Goal: Task Accomplishment & Management: Manage account settings

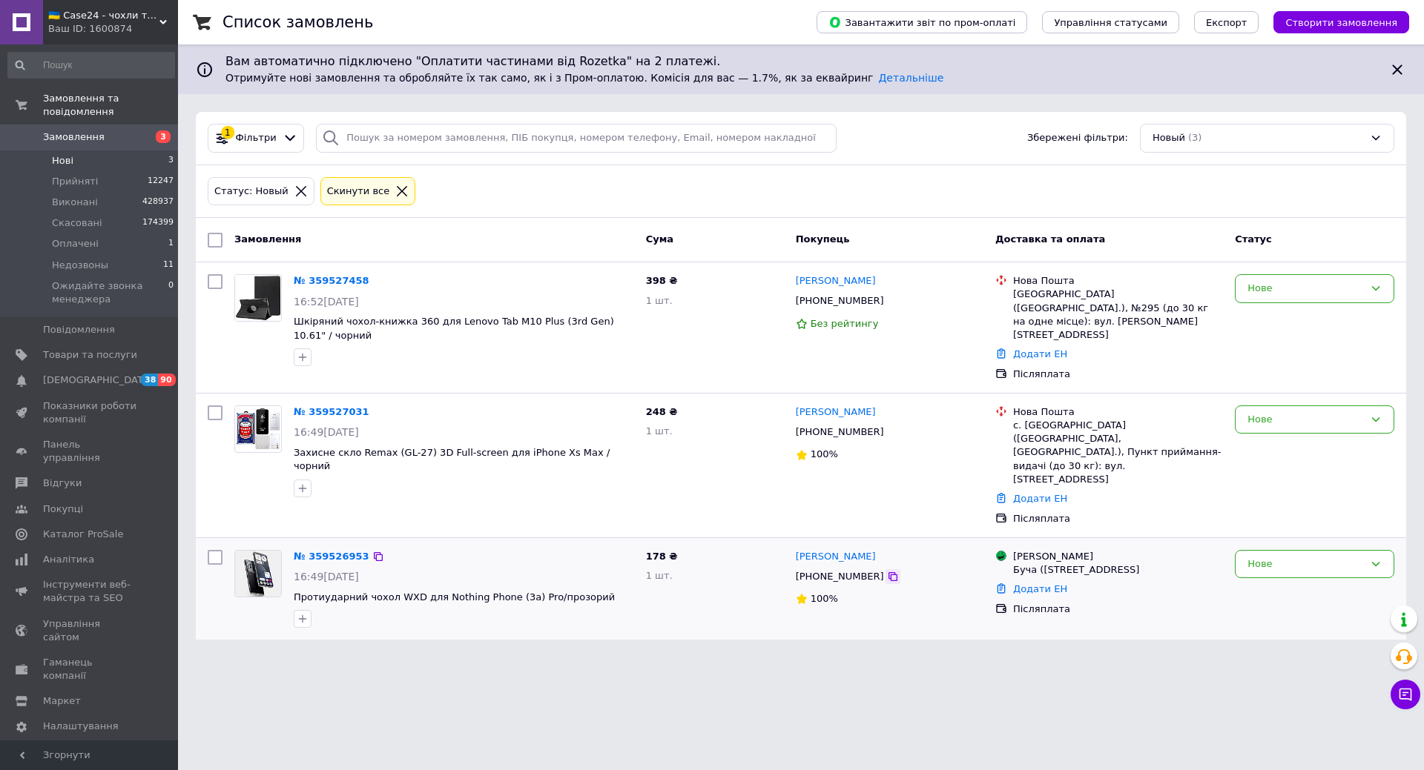
click at [887, 571] on icon at bounding box center [893, 577] width 12 height 12
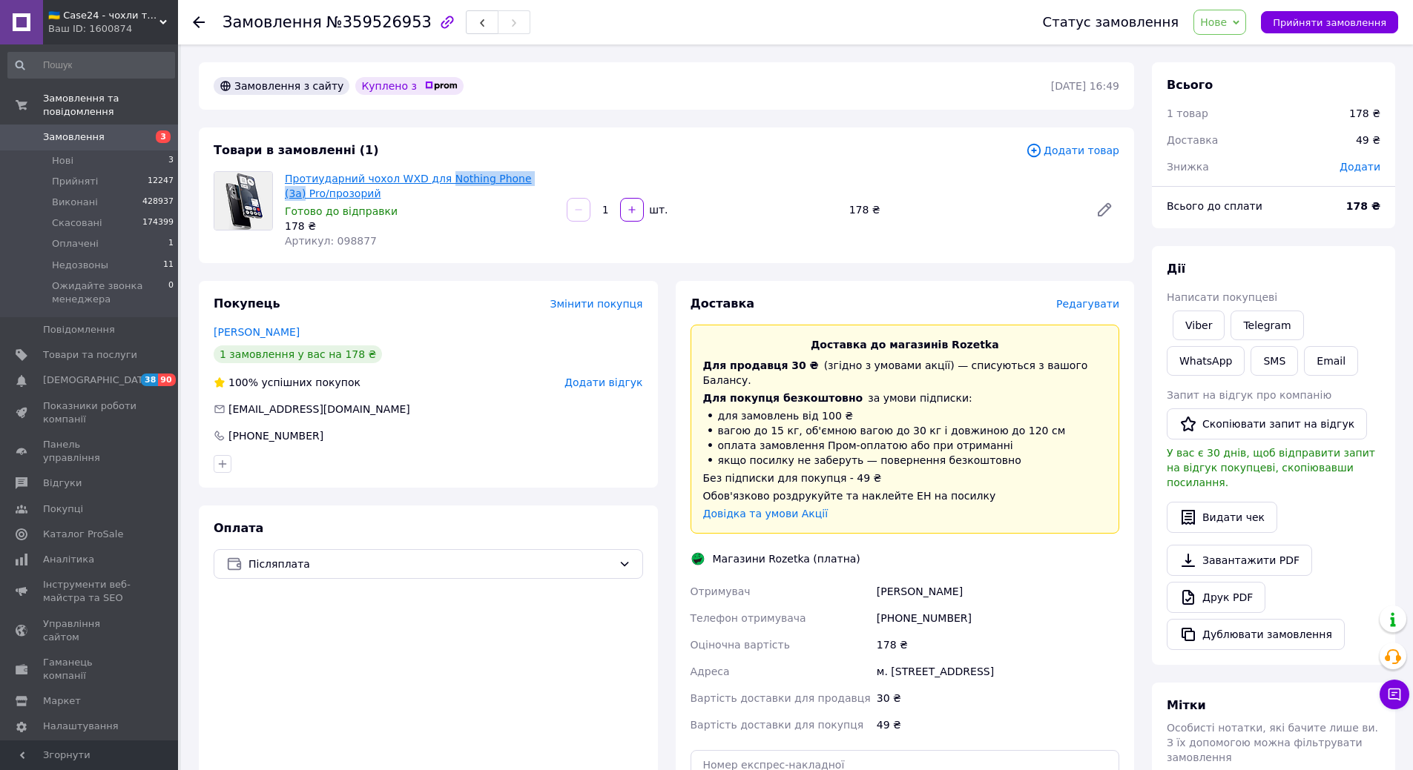
drag, startPoint x: 434, startPoint y: 167, endPoint x: 523, endPoint y: 178, distance: 89.7
click at [523, 178] on div "Товари в замовленні (1) Додати товар Протиударний чохол WXD для Nothing Phone (…" at bounding box center [666, 196] width 935 height 136
drag, startPoint x: 541, startPoint y: 168, endPoint x: 434, endPoint y: 176, distance: 107.9
click at [434, 176] on div "Протиударний чохол WXD для Nothing Phone (3a) Pro/прозорий Готово до відправки …" at bounding box center [420, 209] width 282 height 83
copy link "Nothing Phone (3a) Pro"
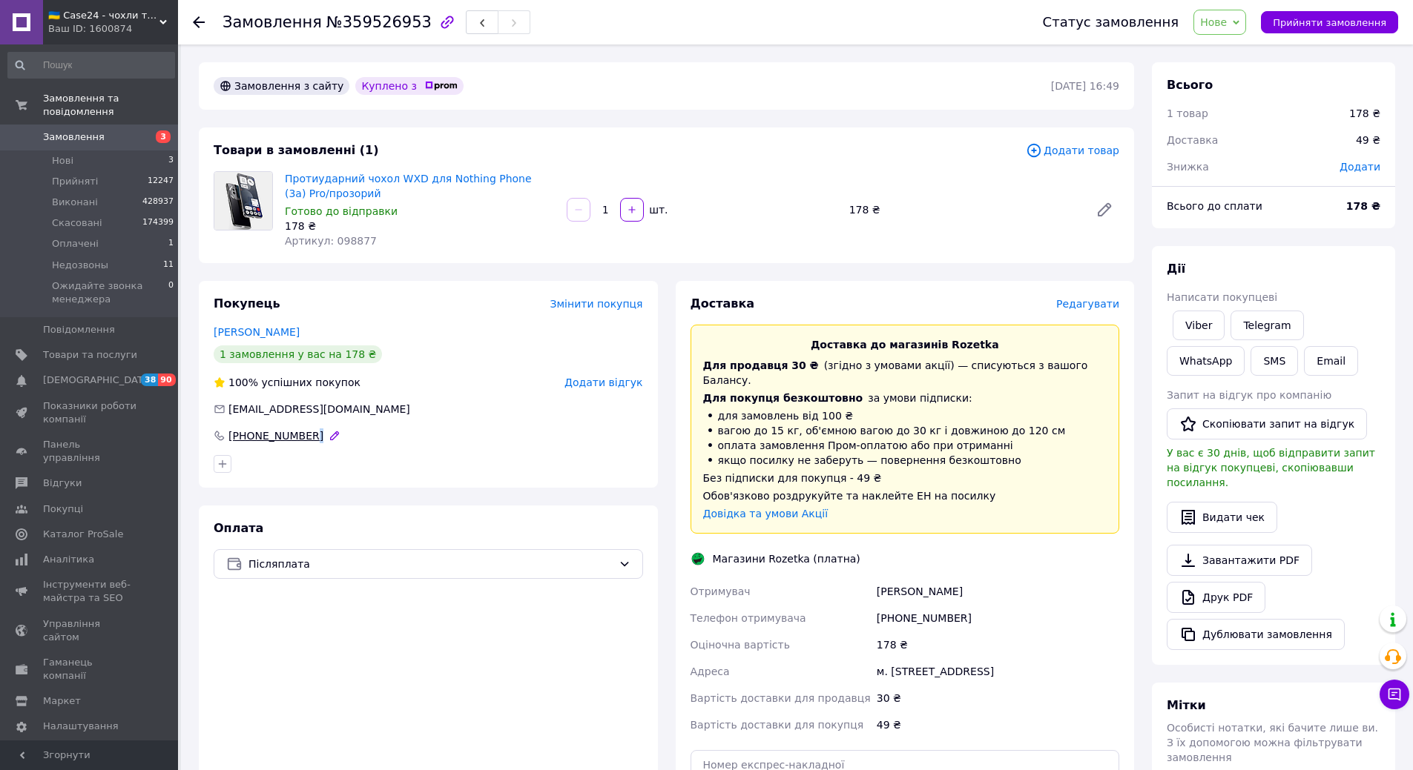
drag, startPoint x: 334, startPoint y: 443, endPoint x: 259, endPoint y: 440, distance: 75.0
click at [248, 443] on div "Покупець Змінити покупця [PERSON_NAME] 1 замовлення у вас на 178 ₴ 100% успішни…" at bounding box center [428, 384] width 459 height 207
click at [349, 468] on div at bounding box center [428, 464] width 435 height 24
drag, startPoint x: 277, startPoint y: 440, endPoint x: 247, endPoint y: 441, distance: 30.4
click at [247, 441] on div "Покупець Змінити покупця [PERSON_NAME] 1 замовлення у вас на 178 ₴ 100% успішни…" at bounding box center [428, 384] width 459 height 207
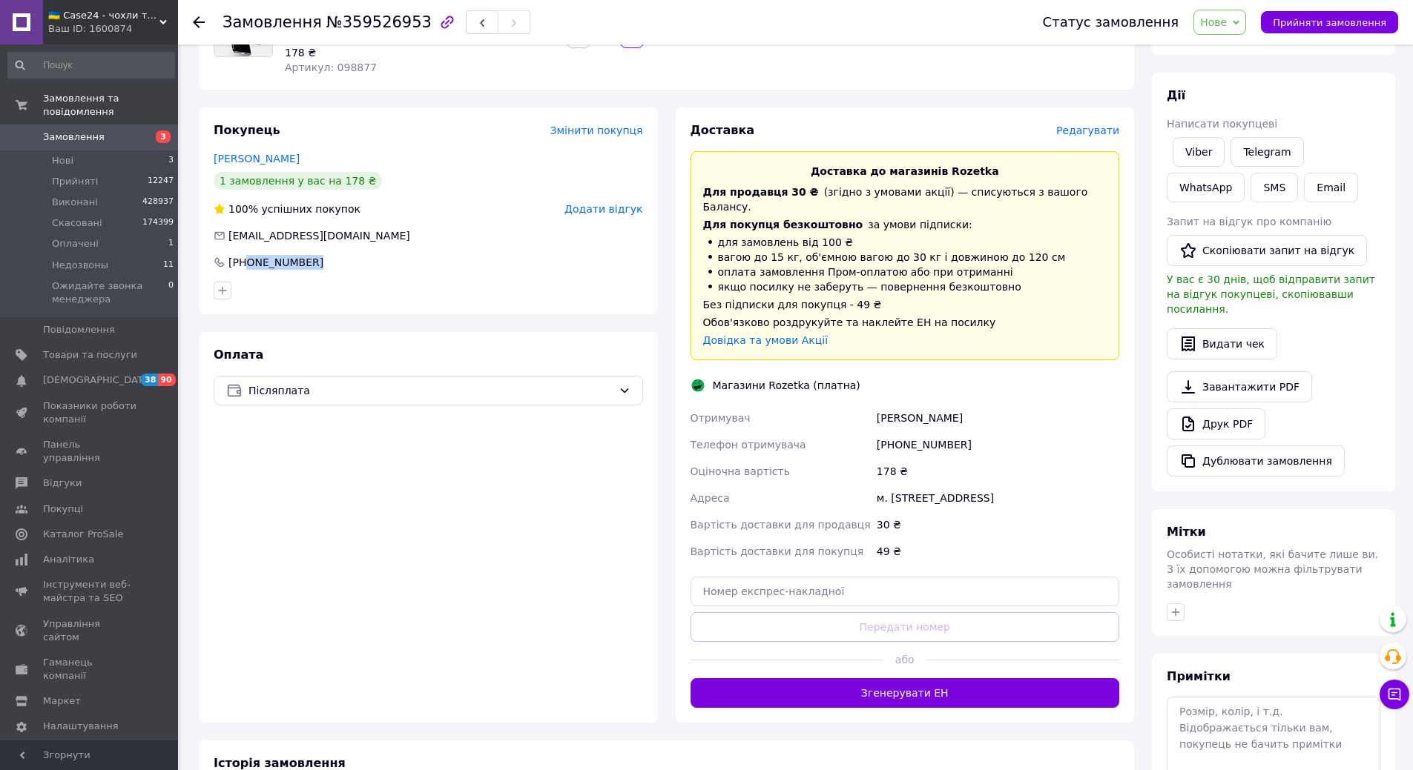
scroll to position [250, 0]
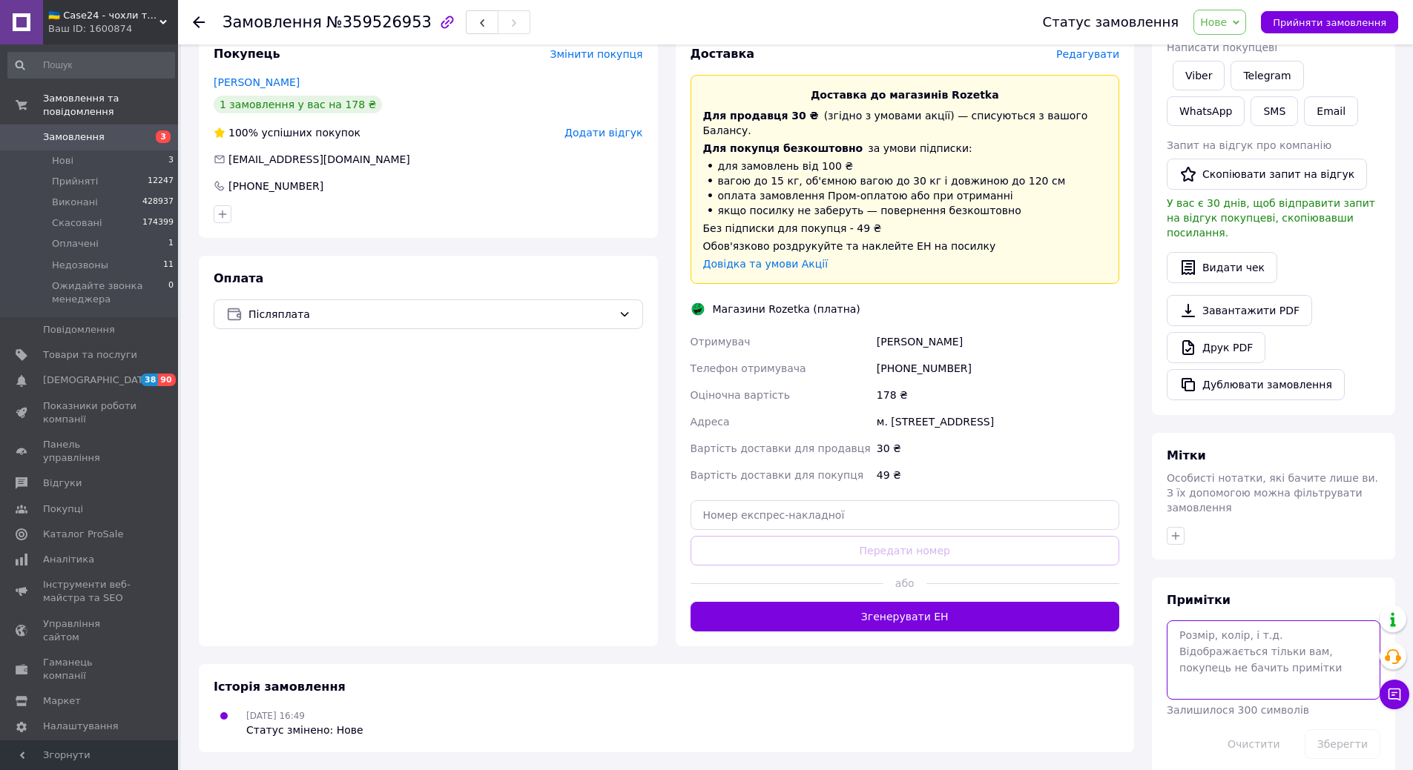
click at [1196, 649] on textarea at bounding box center [1273, 660] width 214 height 79
type textarea "отм [PERSON_NAME]"
click at [1356, 730] on button "Зберегти" at bounding box center [1342, 745] width 76 height 30
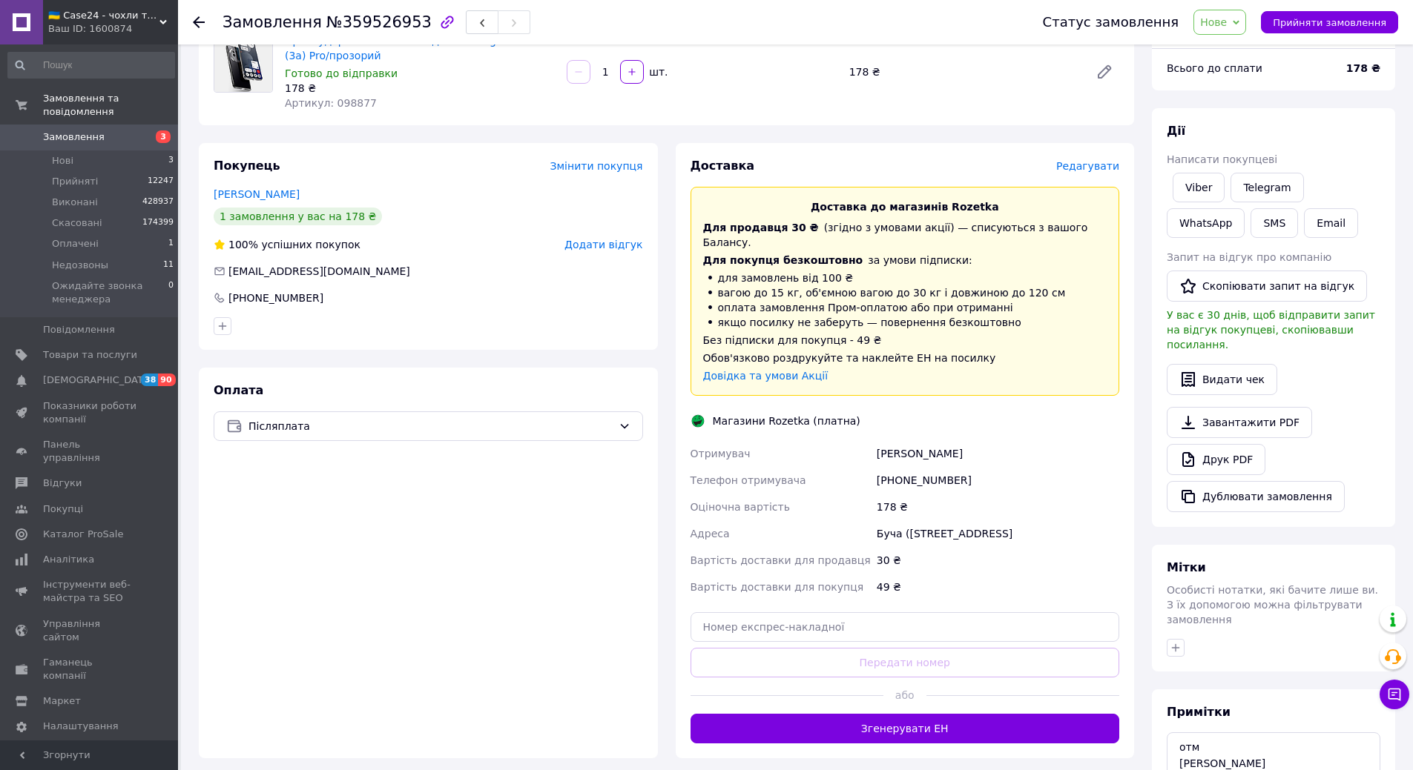
scroll to position [137, 0]
click at [1226, 20] on span "Нове" at bounding box center [1213, 22] width 27 height 12
click at [1238, 48] on li "Прийнято" at bounding box center [1278, 52] width 168 height 22
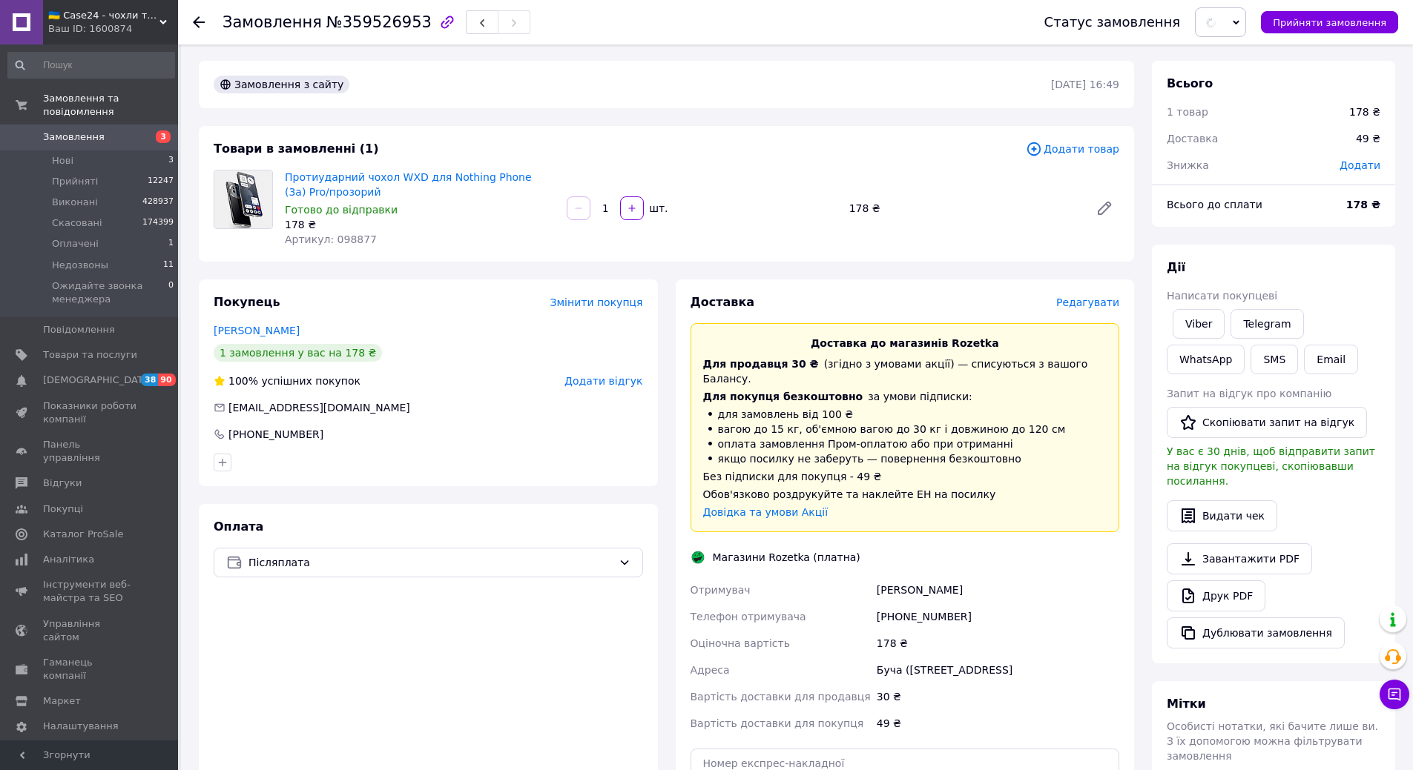
scroll to position [0, 0]
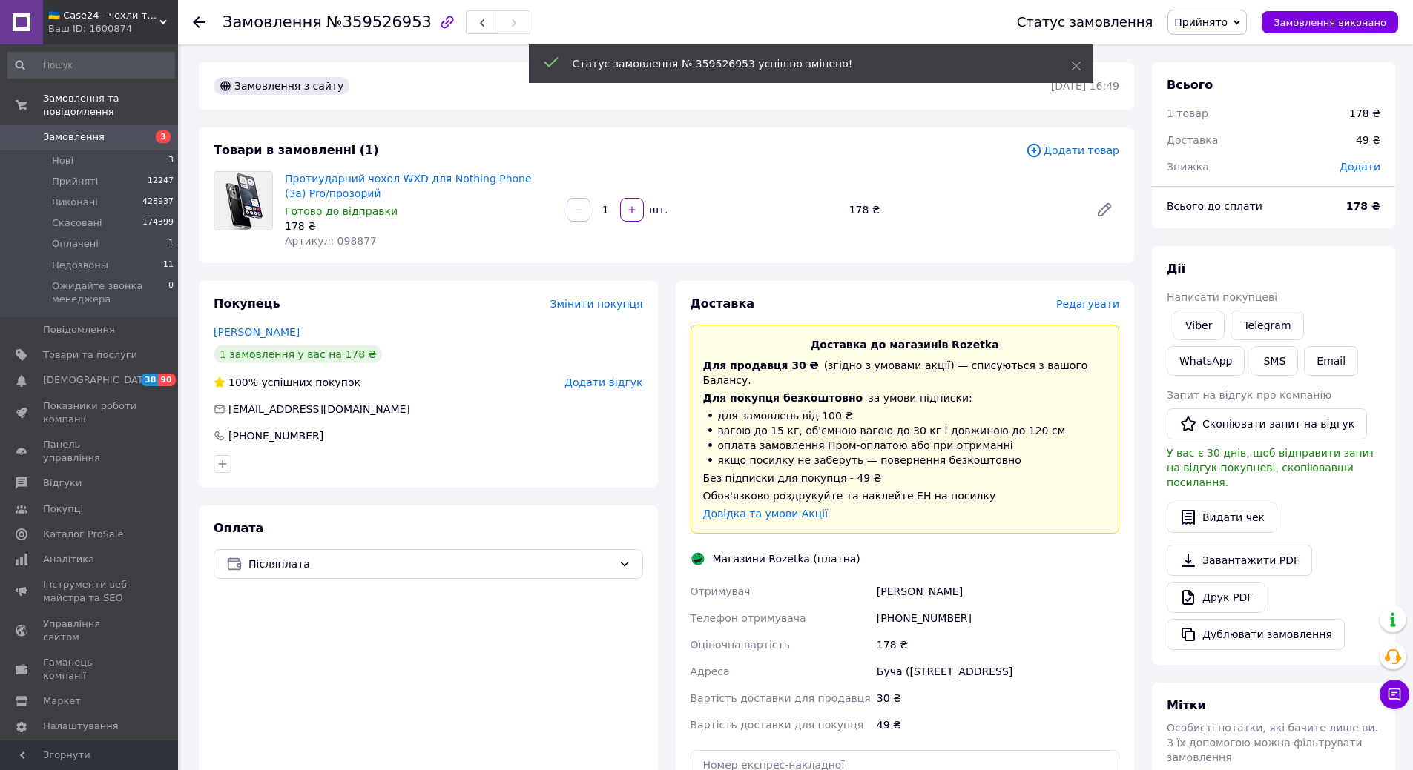
click at [357, 196] on span "Протиударний чохол WXD для Nothing Phone (3a) Pro/прозорий" at bounding box center [420, 186] width 270 height 30
copy link "Протиударний чохол WXD для Nothing Phone (3a) Pro/прозорий"
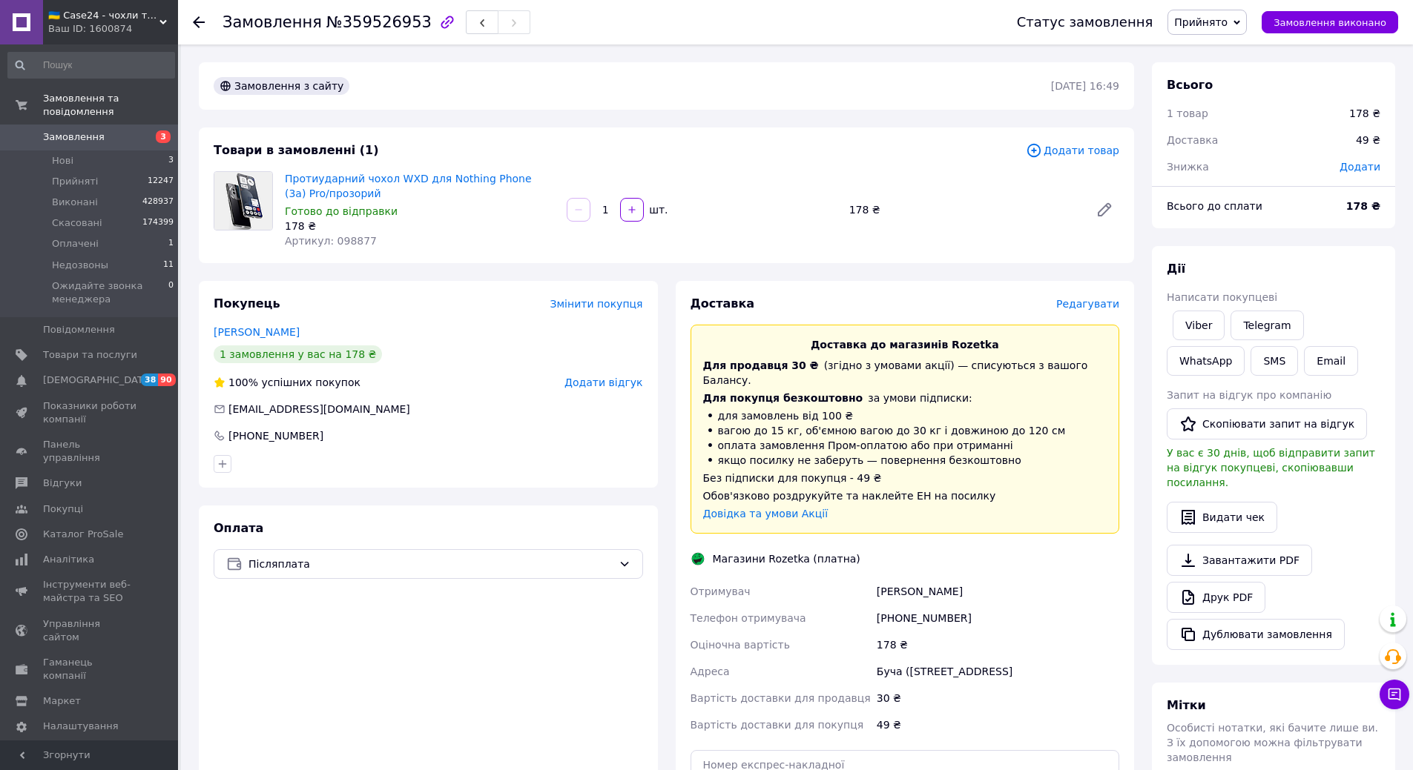
click at [907, 578] on div "[PERSON_NAME]" at bounding box center [997, 591] width 248 height 27
copy div "[PERSON_NAME]"
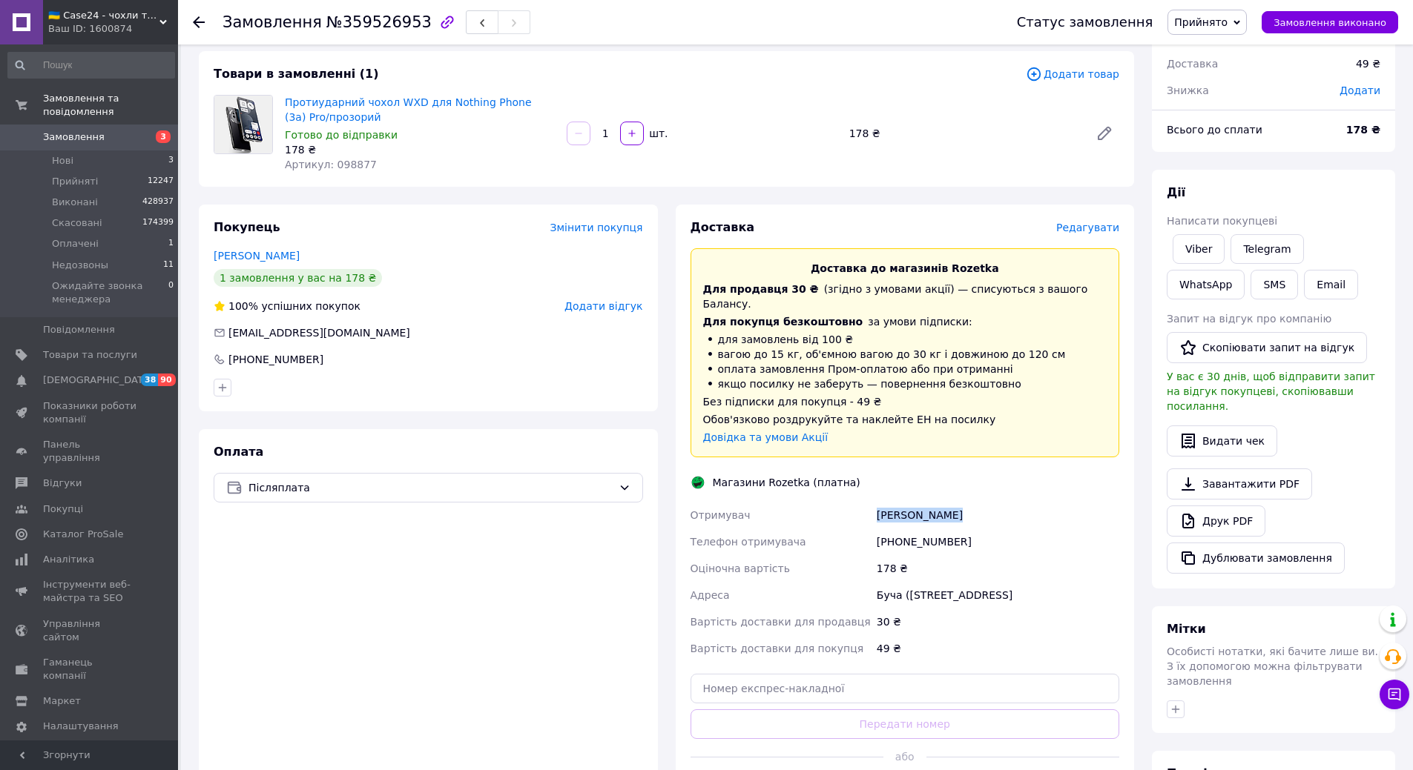
scroll to position [148, 0]
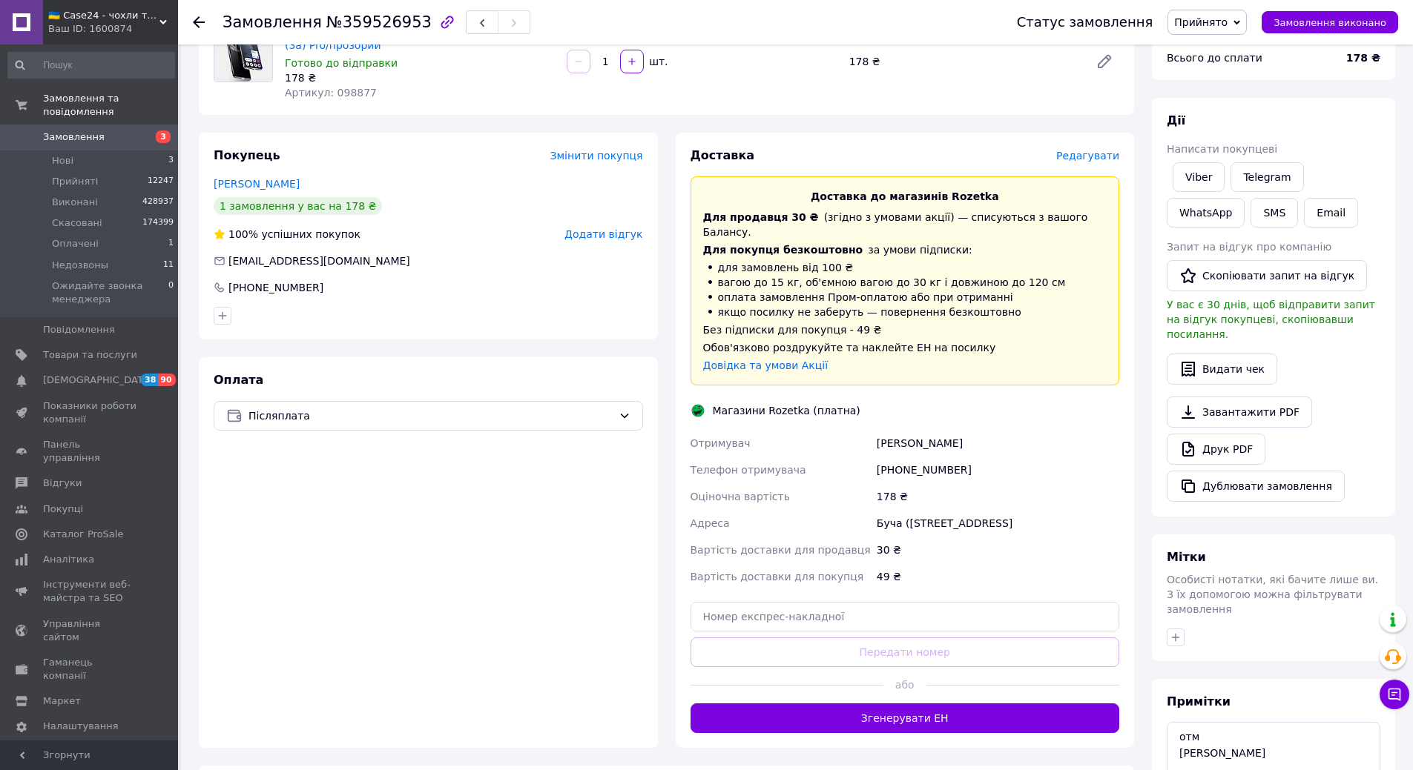
click at [925, 462] on div "[PHONE_NUMBER]" at bounding box center [997, 470] width 248 height 27
click at [925, 465] on div "[PHONE_NUMBER]" at bounding box center [997, 470] width 248 height 27
copy div "[PHONE_NUMBER]"
click at [933, 457] on div "[PHONE_NUMBER]" at bounding box center [997, 470] width 248 height 27
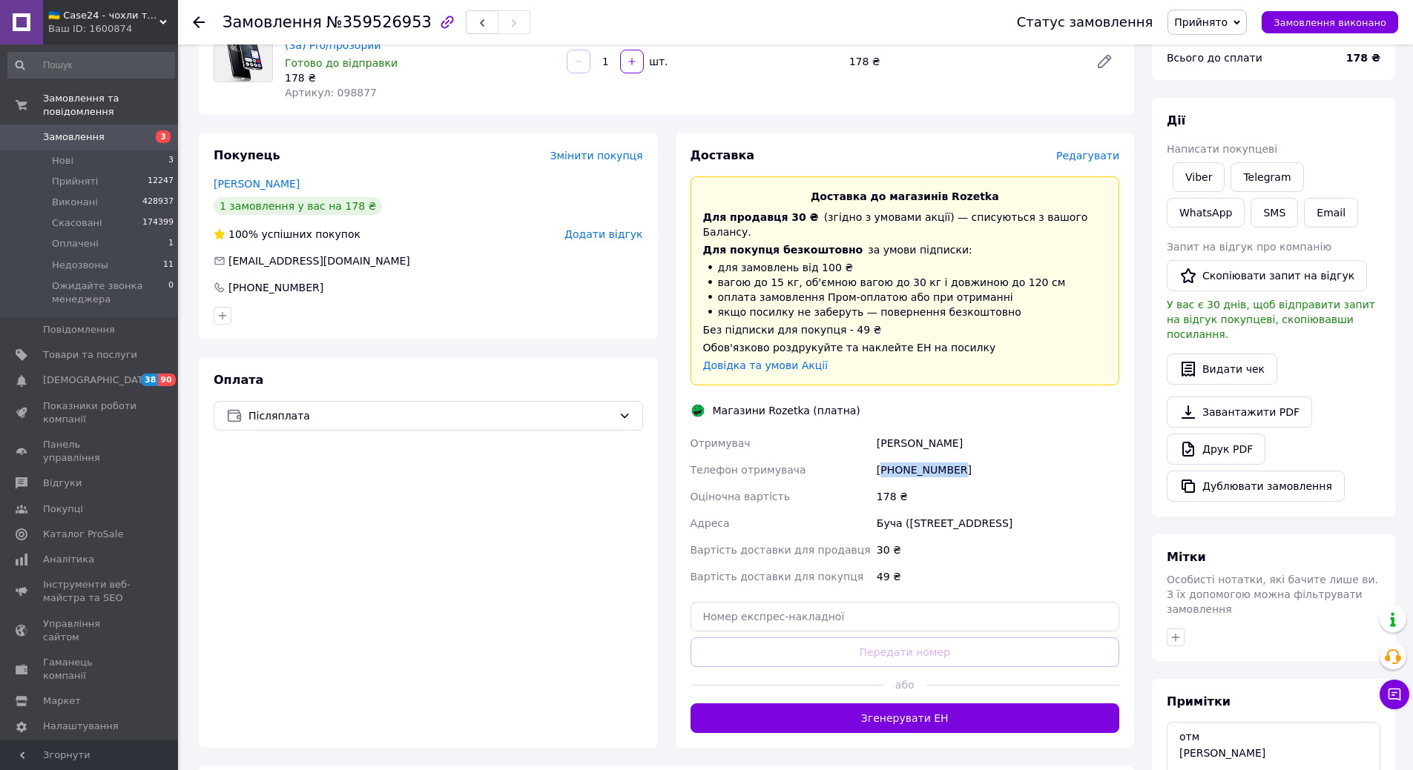
click at [933, 457] on div "[PHONE_NUMBER]" at bounding box center [997, 470] width 248 height 27
click at [361, 25] on span "№359526953" at bounding box center [378, 22] width 105 height 18
copy span "359526953"
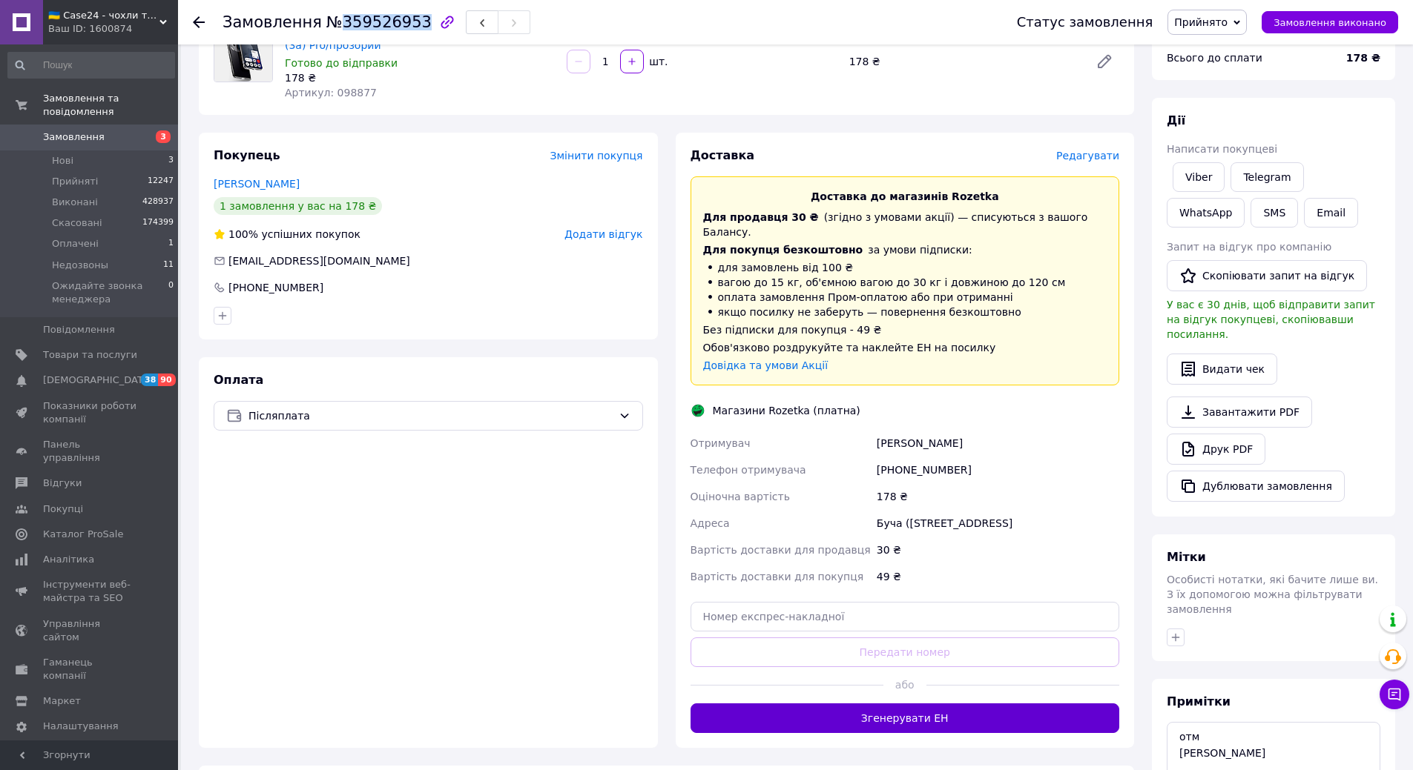
click at [963, 707] on button "Згенерувати ЕН" at bounding box center [904, 719] width 429 height 30
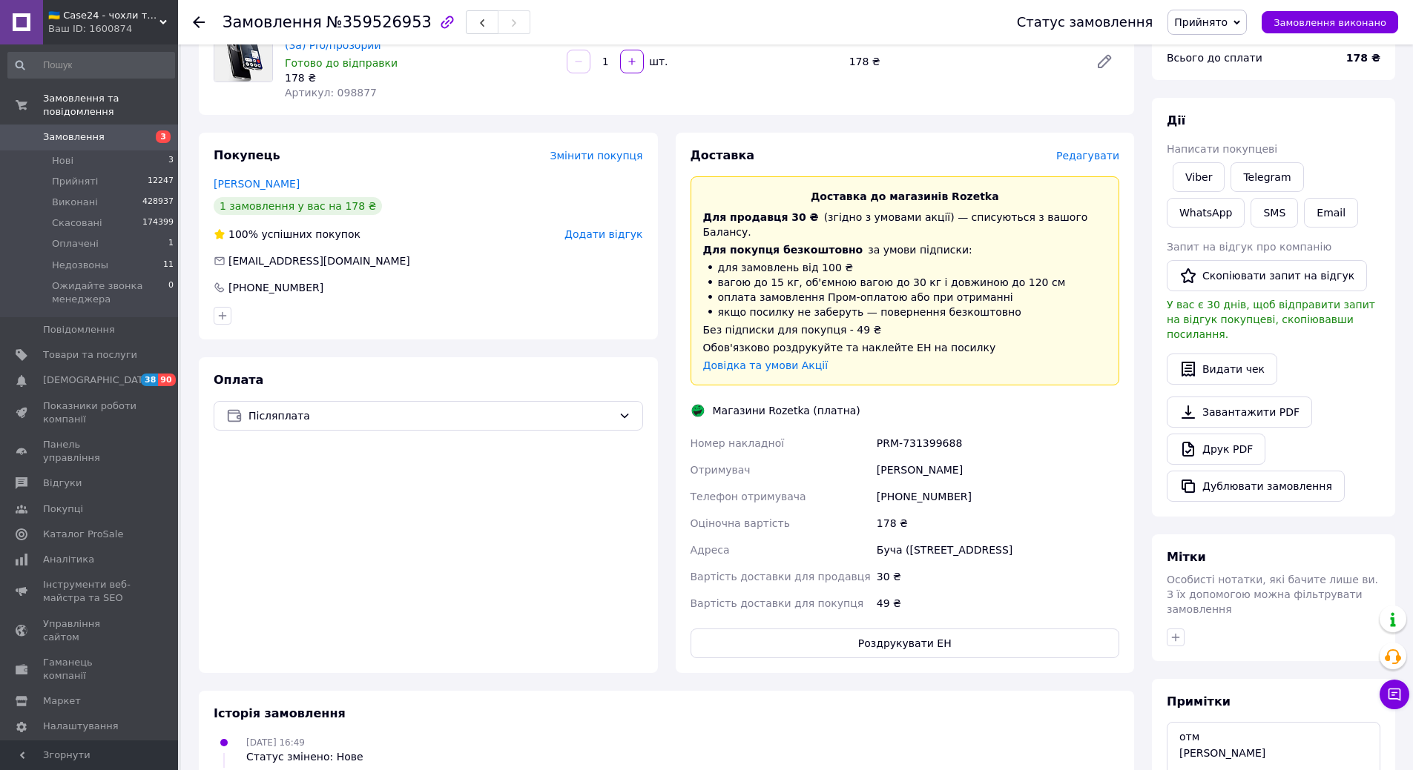
click at [922, 457] on div "[PERSON_NAME]" at bounding box center [997, 470] width 248 height 27
click at [922, 440] on div "PRM-731399688" at bounding box center [997, 443] width 248 height 27
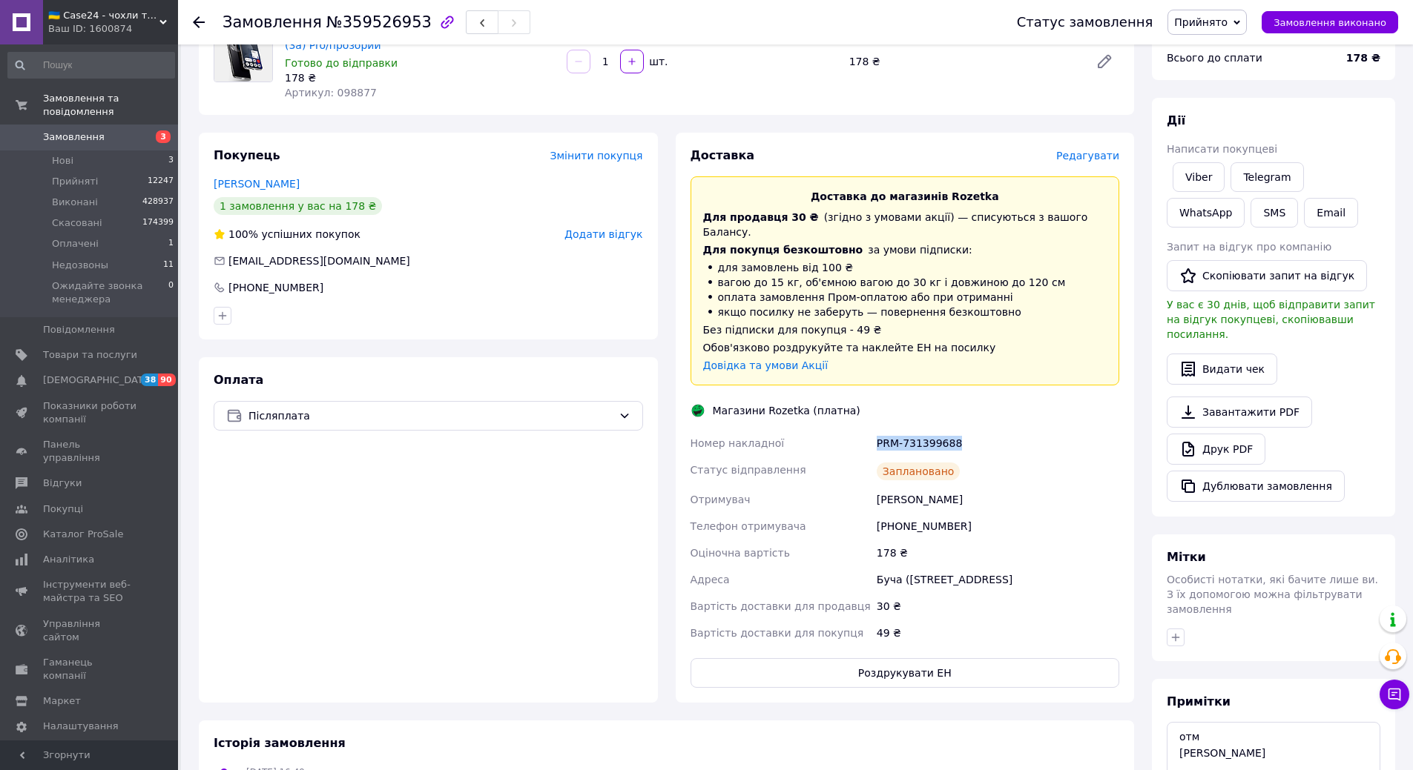
click at [922, 440] on div "PRM-731399688" at bounding box center [997, 443] width 248 height 27
copy div "PRM-731399688"
click at [1233, 29] on span "Прийнято" at bounding box center [1206, 22] width 79 height 25
click at [1232, 52] on li "Виконано" at bounding box center [1252, 52] width 168 height 22
